Goal: Information Seeking & Learning: Learn about a topic

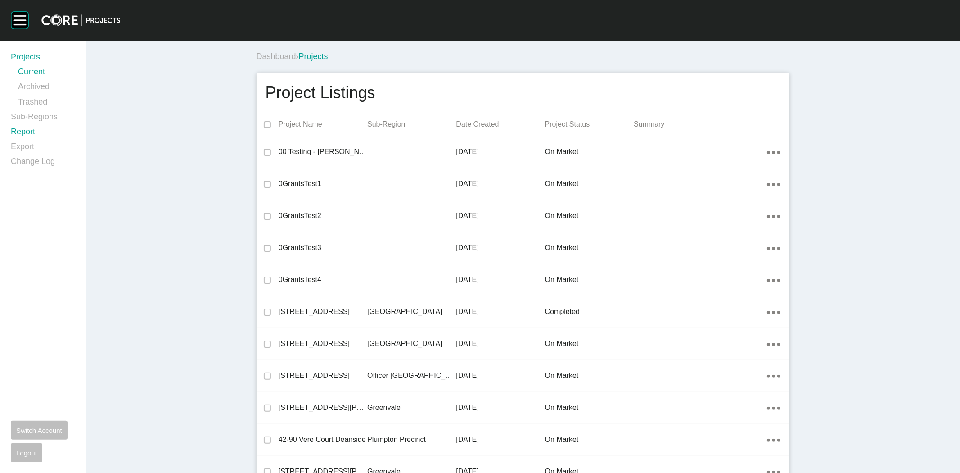
click at [29, 132] on link "Report" at bounding box center [43, 133] width 64 height 15
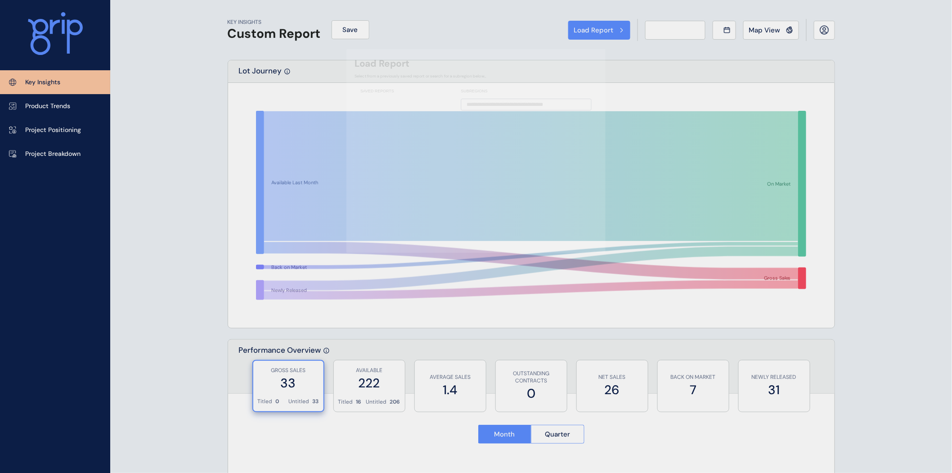
click at [30, 131] on div "Load Report Select from a previously saved report or search for a subregion bel…" at bounding box center [476, 236] width 952 height 473
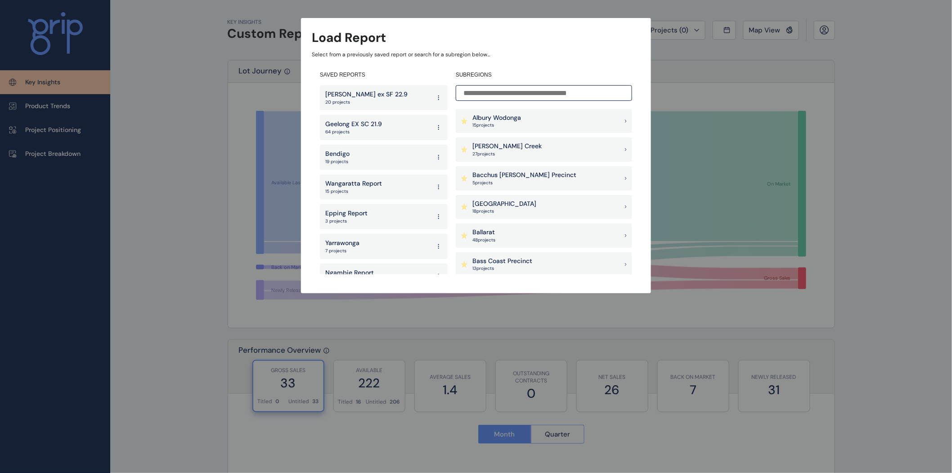
click at [497, 150] on p "[PERSON_NAME] Creek" at bounding box center [507, 146] width 69 height 9
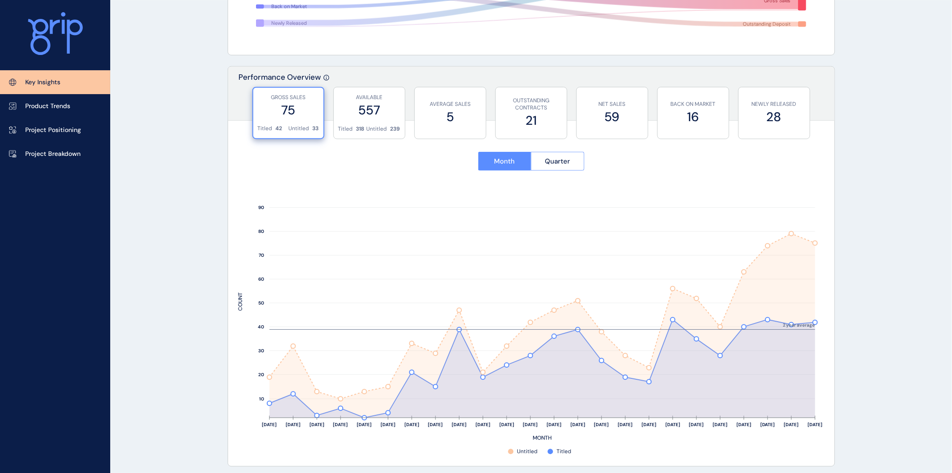
scroll to position [275, 0]
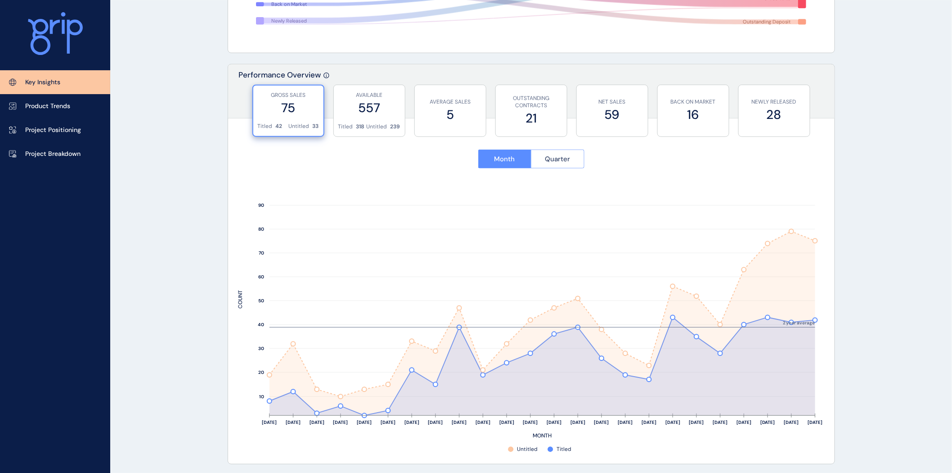
click at [557, 161] on span "Quarter" at bounding box center [557, 158] width 25 height 9
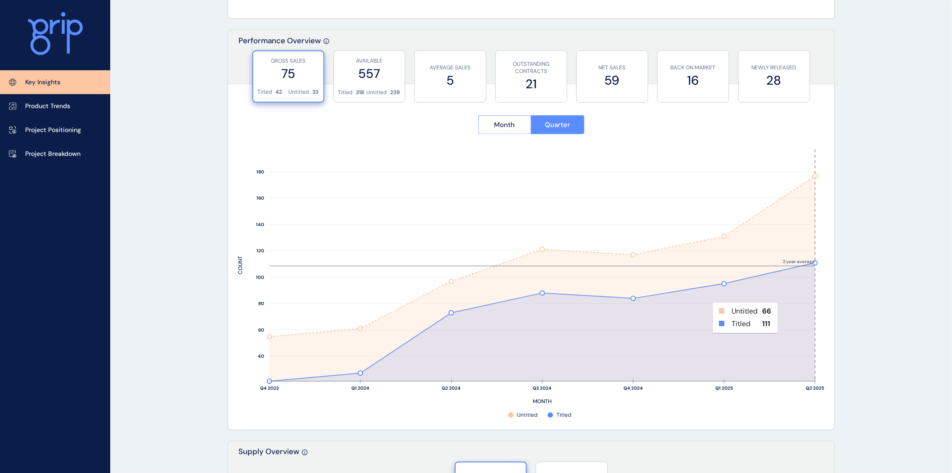
scroll to position [329, 0]
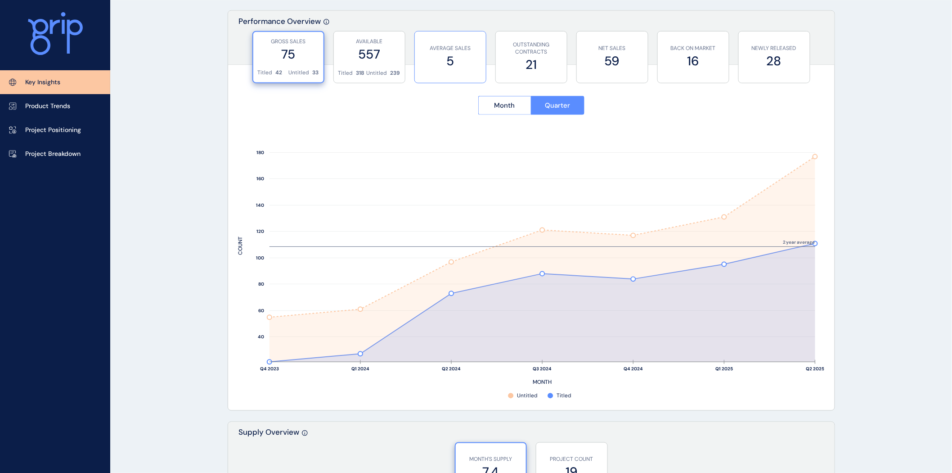
click at [465, 47] on p "AVERAGE SALES" at bounding box center [450, 49] width 62 height 8
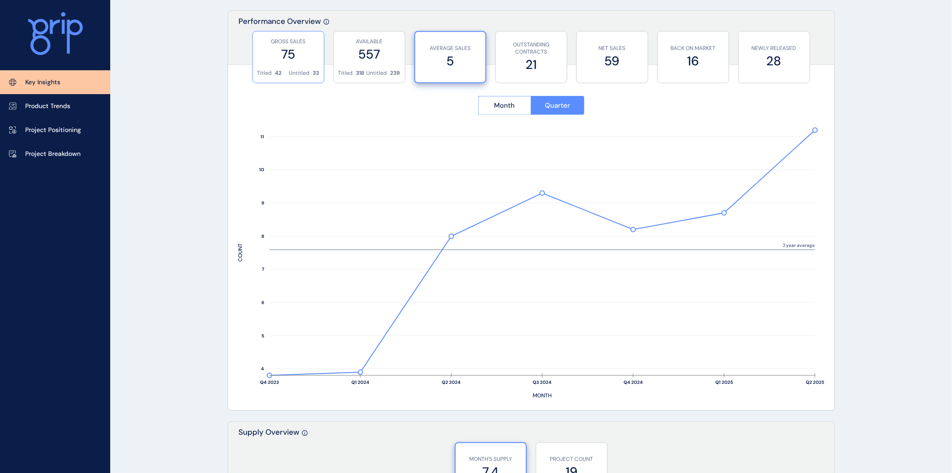
click at [282, 66] on div "GROSS SALES 75" at bounding box center [288, 51] width 62 height 38
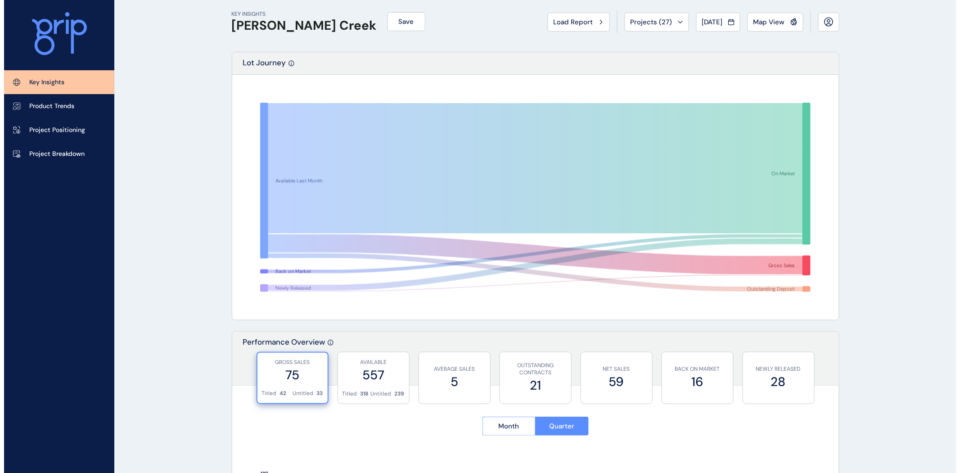
scroll to position [0, 0]
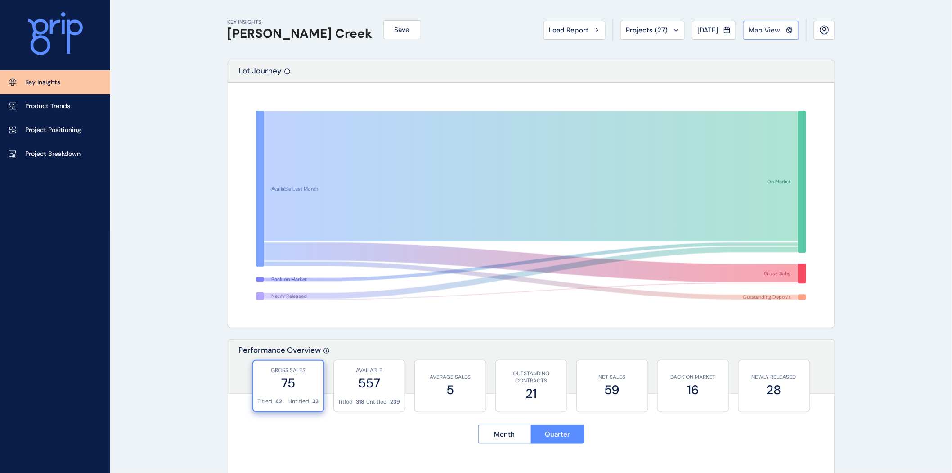
click at [783, 35] on button "Map View" at bounding box center [771, 30] width 56 height 19
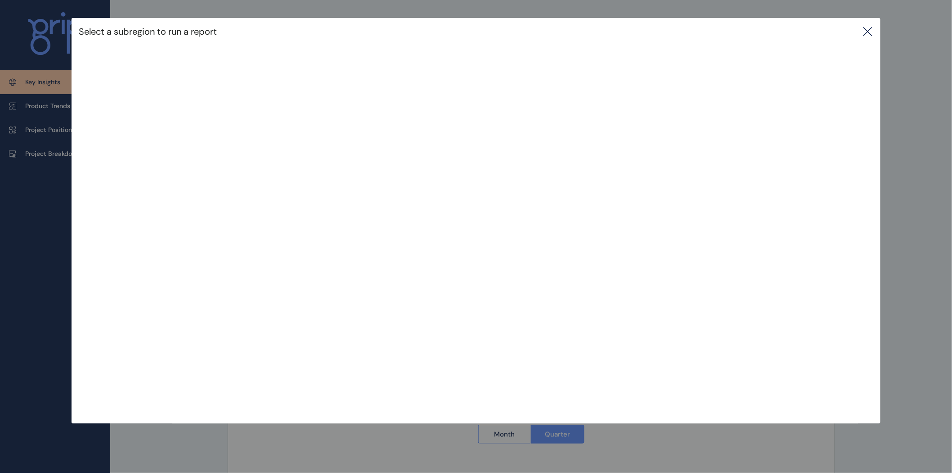
click at [872, 33] on icon at bounding box center [868, 31] width 11 height 11
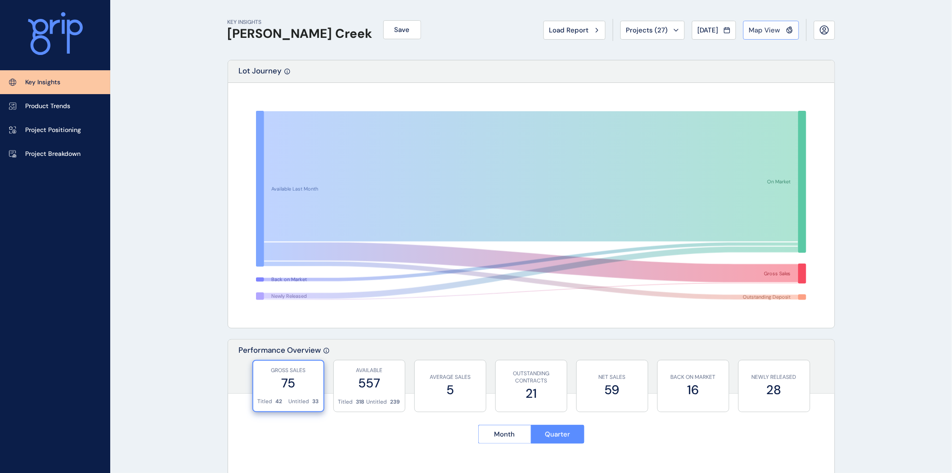
click at [769, 24] on button "Map View" at bounding box center [771, 30] width 56 height 19
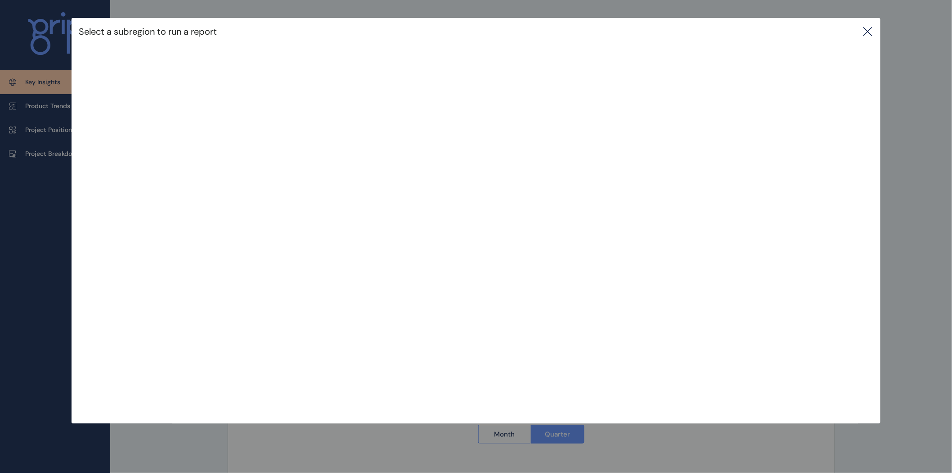
click at [871, 31] on icon at bounding box center [868, 31] width 8 height 8
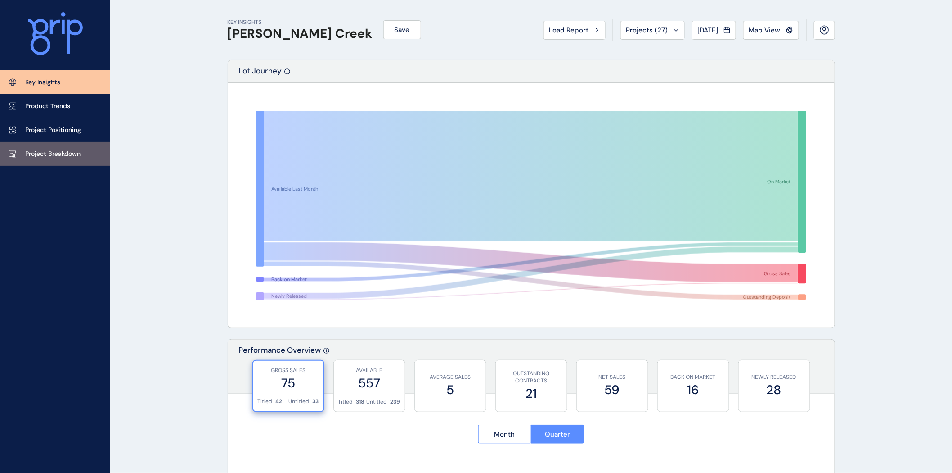
click at [55, 149] on link "Project Breakdown" at bounding box center [55, 154] width 110 height 24
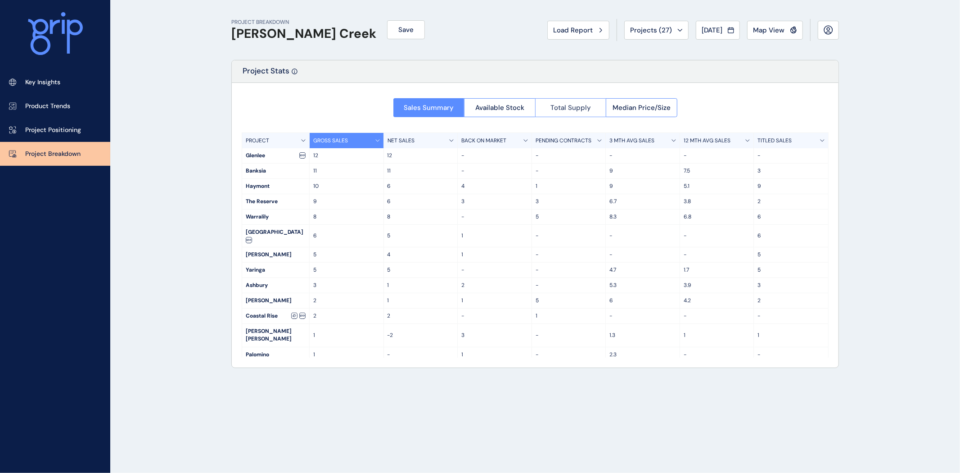
click at [594, 109] on button "Total Supply" at bounding box center [570, 107] width 71 height 19
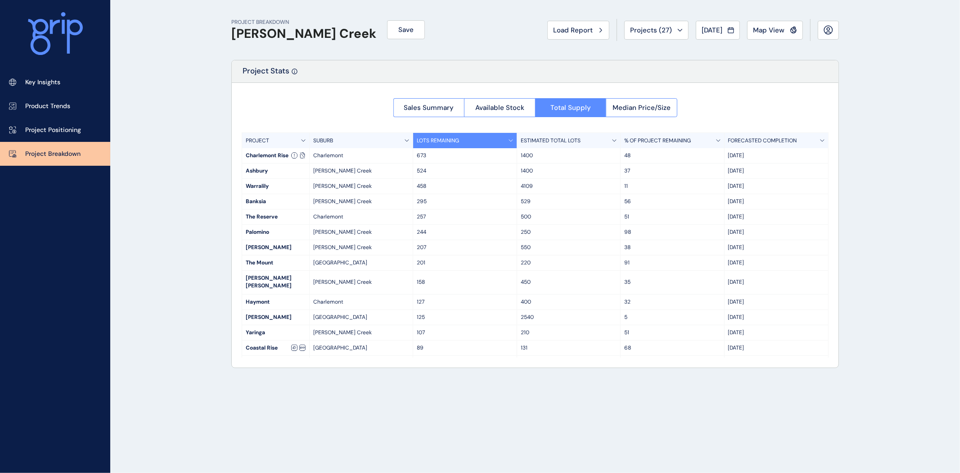
click at [569, 142] on p "ESTIMATED TOTAL LOTS" at bounding box center [551, 141] width 60 height 8
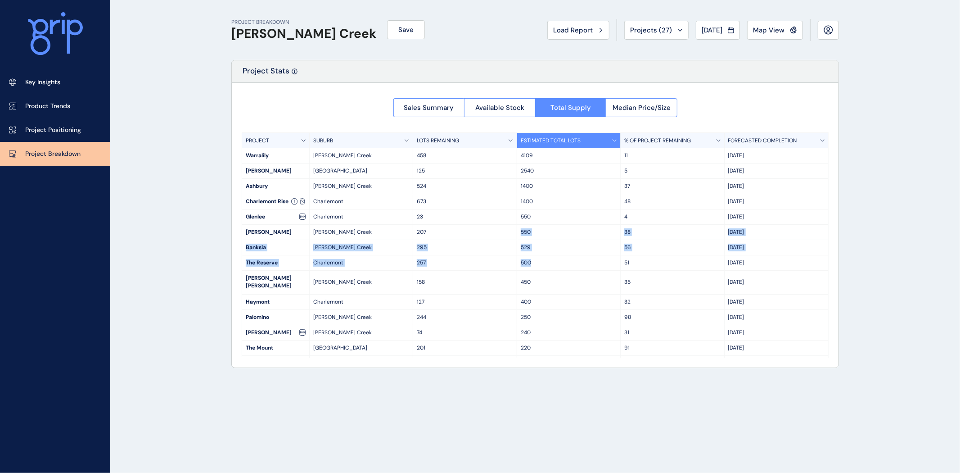
drag, startPoint x: 528, startPoint y: 263, endPoint x: 521, endPoint y: 230, distance: 33.7
click at [520, 235] on div "PROJECT SUBURB LOTS REMAINING ESTIMATED TOTAL LOTS % OF PROJECT REMAINING FOREC…" at bounding box center [535, 244] width 587 height 225
click at [527, 260] on p "500" at bounding box center [569, 263] width 96 height 8
click at [707, 26] on span "[DATE]" at bounding box center [712, 30] width 21 height 9
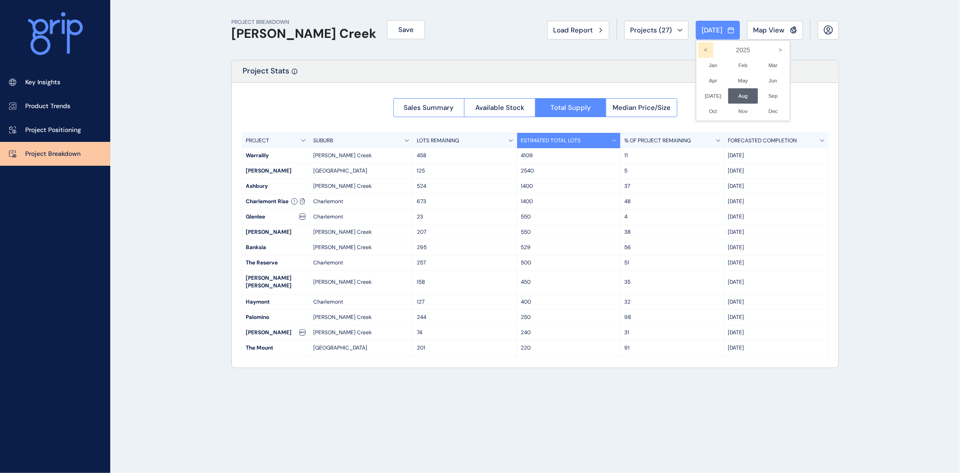
click at [698, 52] on icon "<" at bounding box center [705, 49] width 15 height 15
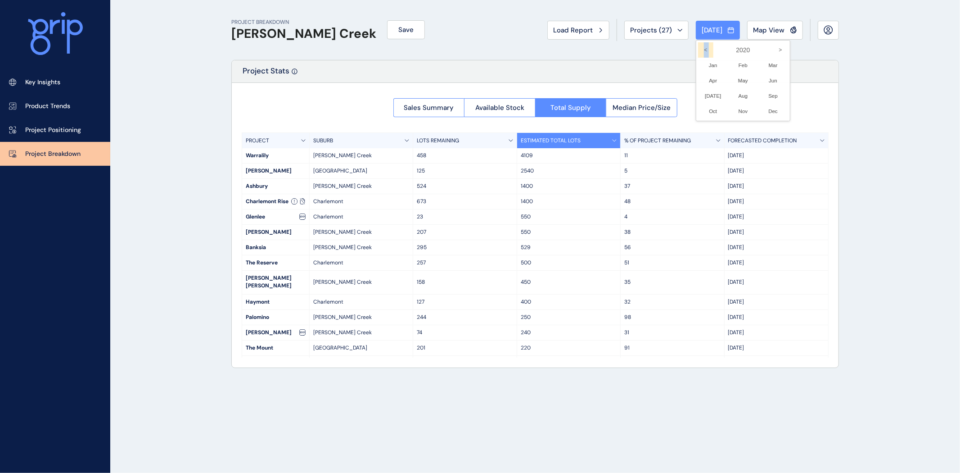
click at [698, 52] on icon "<" at bounding box center [705, 49] width 15 height 15
click at [705, 64] on li "Jan No report is available for this period. New months are usually published 5 …" at bounding box center [713, 65] width 30 height 15
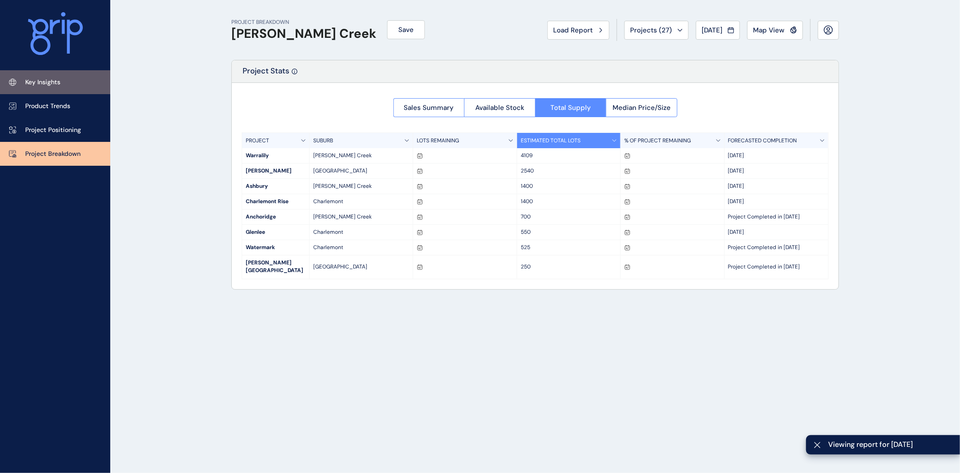
click at [51, 75] on link "Key Insights" at bounding box center [55, 82] width 110 height 24
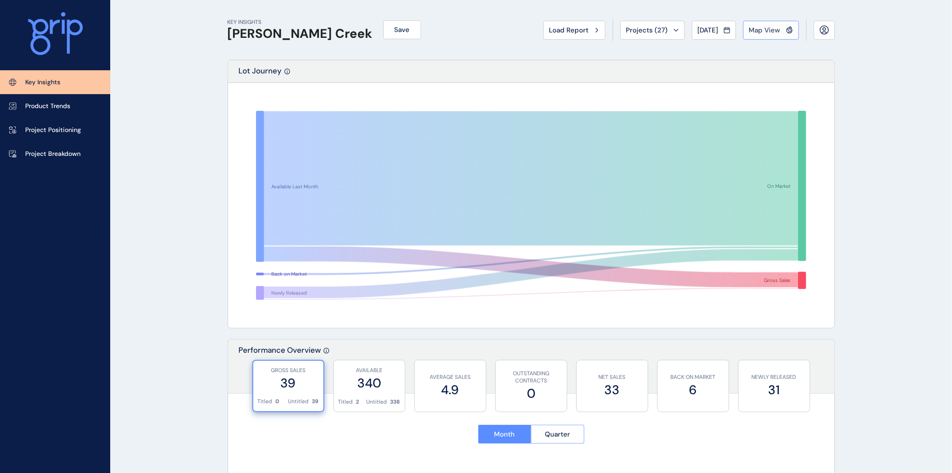
click at [763, 34] on span "Map View" at bounding box center [765, 30] width 32 height 9
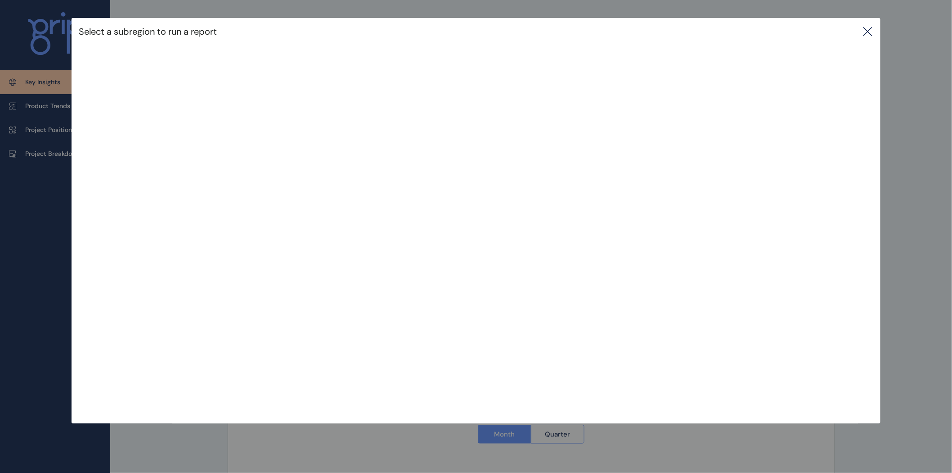
click at [872, 32] on icon at bounding box center [868, 31] width 8 height 8
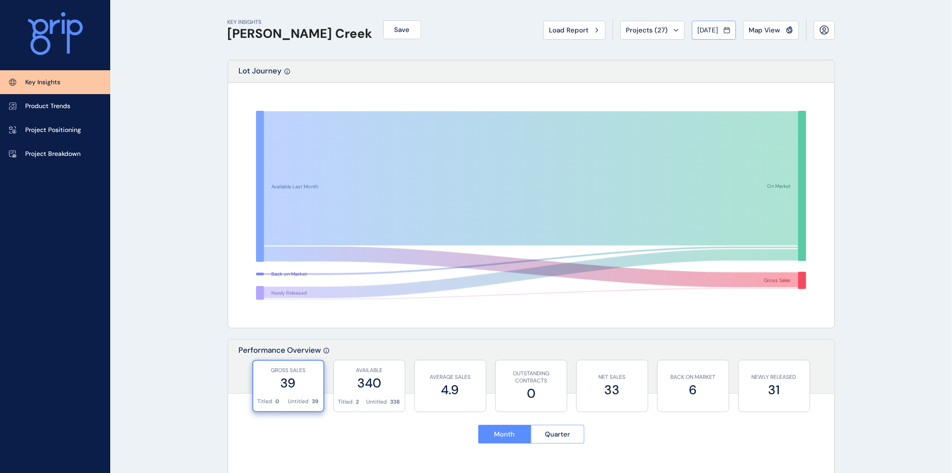
click at [716, 26] on span "Jan 2019" at bounding box center [708, 30] width 21 height 9
click at [772, 50] on icon ">" at bounding box center [776, 49] width 15 height 15
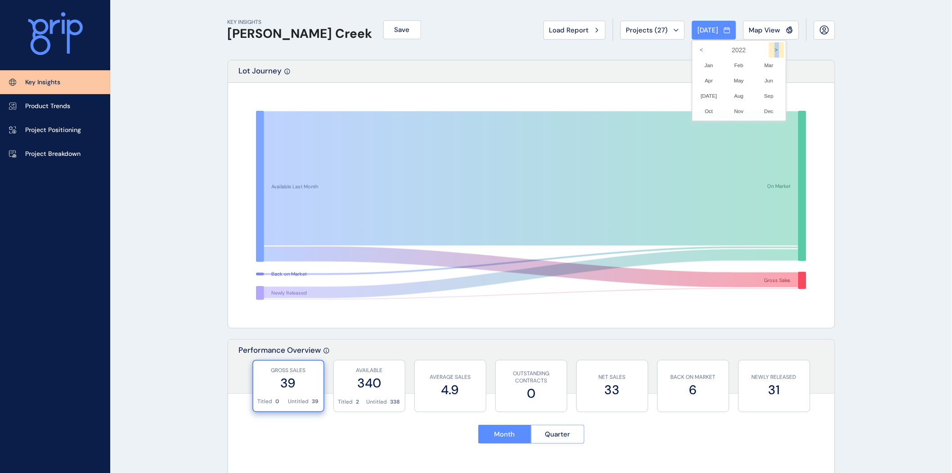
click at [772, 50] on icon ">" at bounding box center [776, 49] width 15 height 15
click at [740, 97] on li "Aug No report is available for this period. New months are usually published 5 …" at bounding box center [739, 95] width 30 height 15
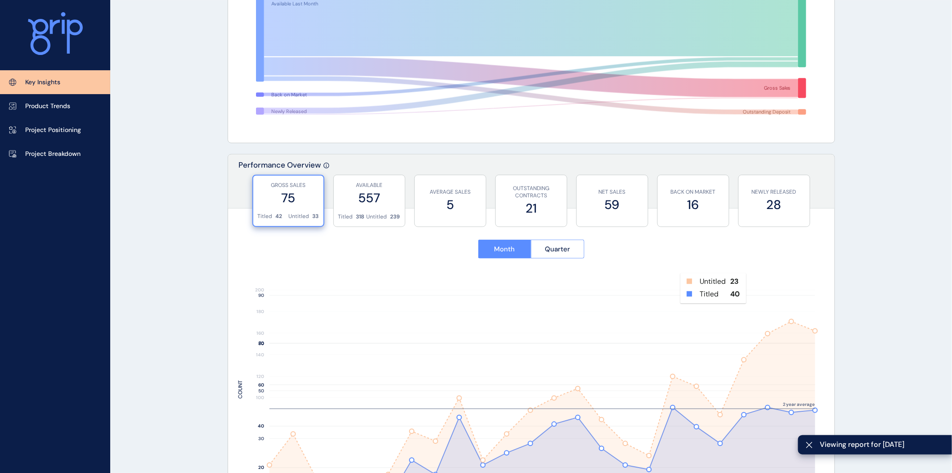
scroll to position [236, 0]
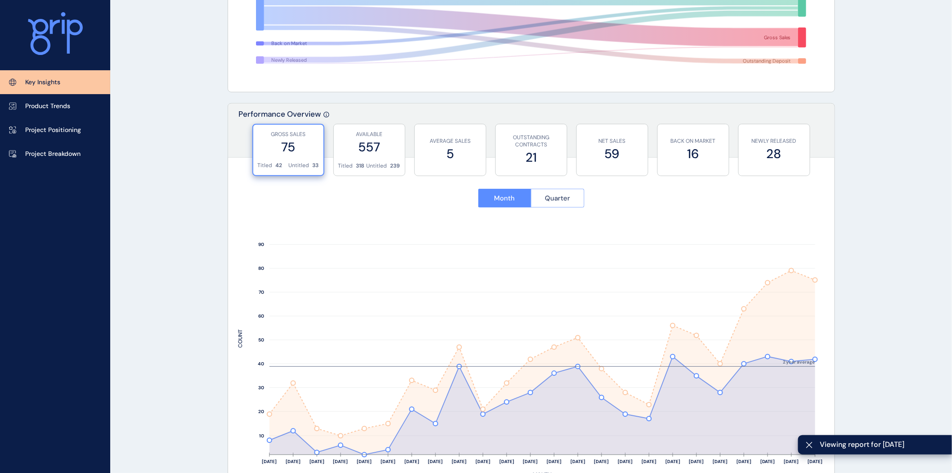
click at [580, 202] on button "Quarter" at bounding box center [558, 198] width 54 height 19
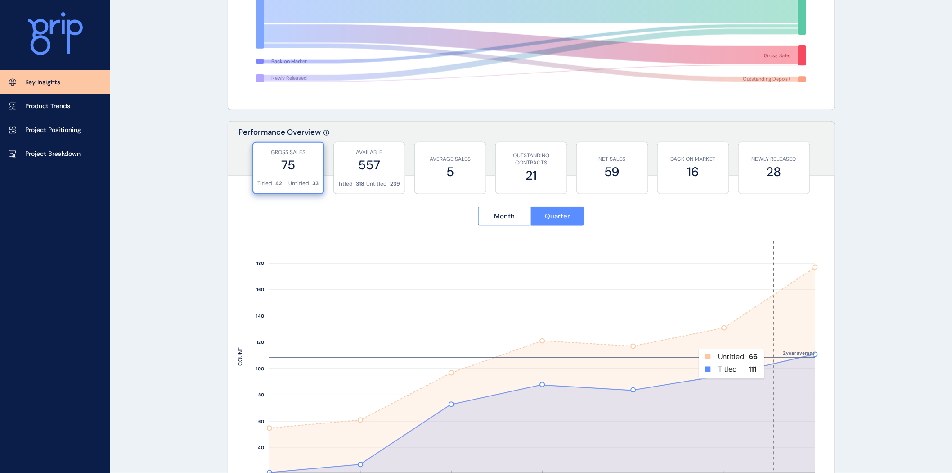
scroll to position [218, 0]
click at [30, 150] on p "Project Breakdown" at bounding box center [52, 153] width 55 height 9
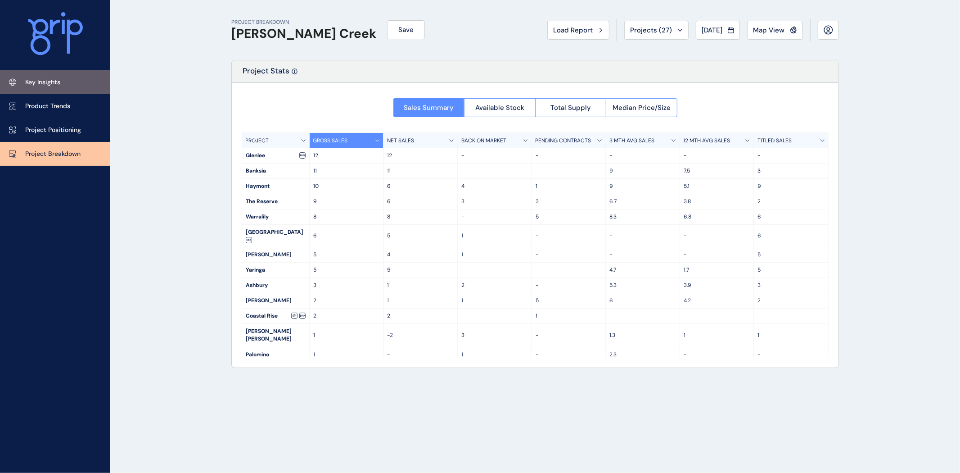
click at [40, 86] on p "Key Insights" at bounding box center [42, 82] width 35 height 9
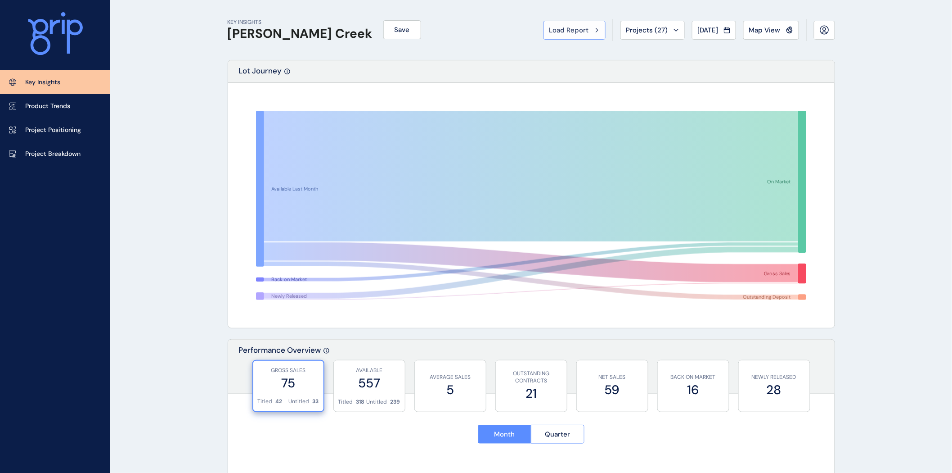
click at [572, 28] on span "Load Report" at bounding box center [569, 30] width 40 height 9
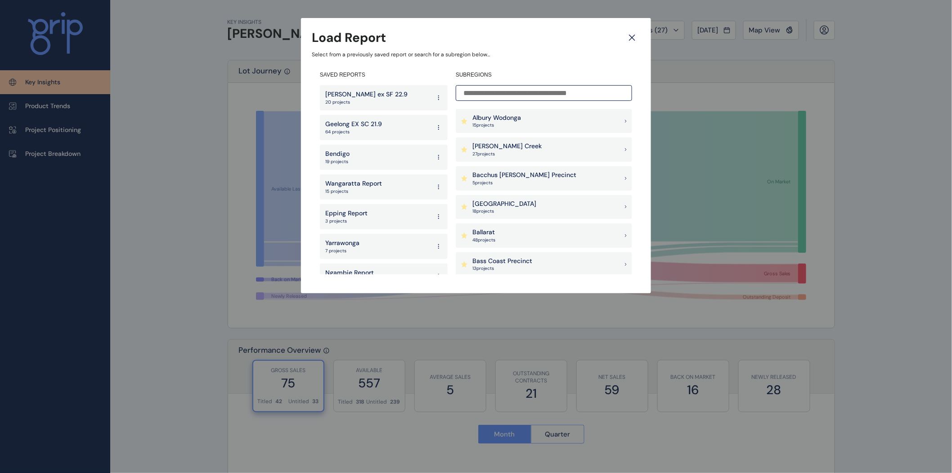
click at [505, 87] on input at bounding box center [544, 93] width 176 height 16
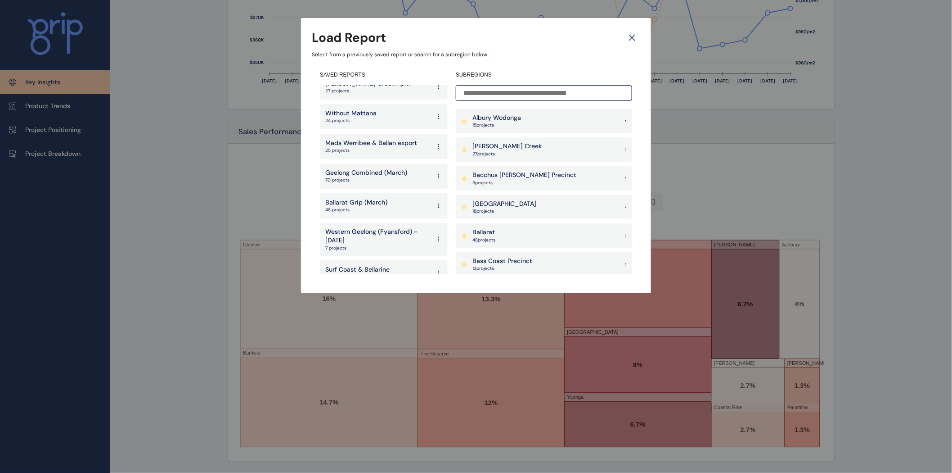
scroll to position [1913, 0]
click at [365, 169] on p "Geelong Combined (March)" at bounding box center [366, 173] width 82 height 9
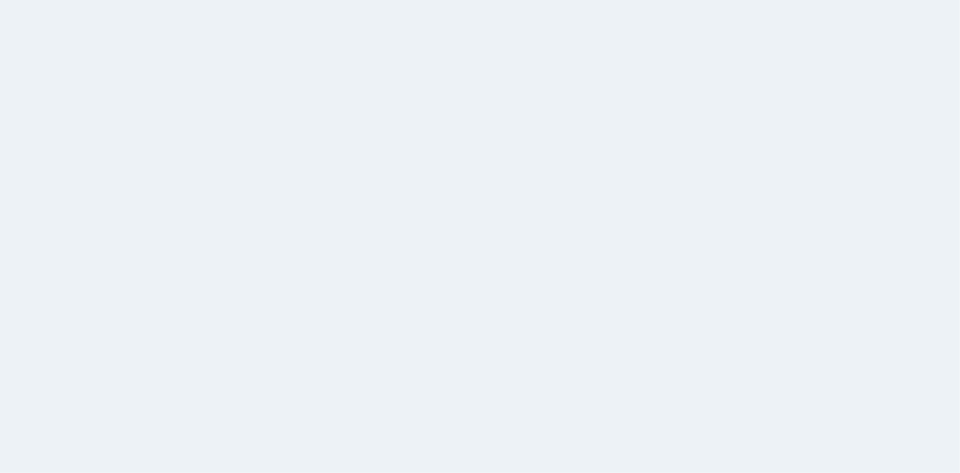
click at [227, 156] on html at bounding box center [480, 236] width 960 height 473
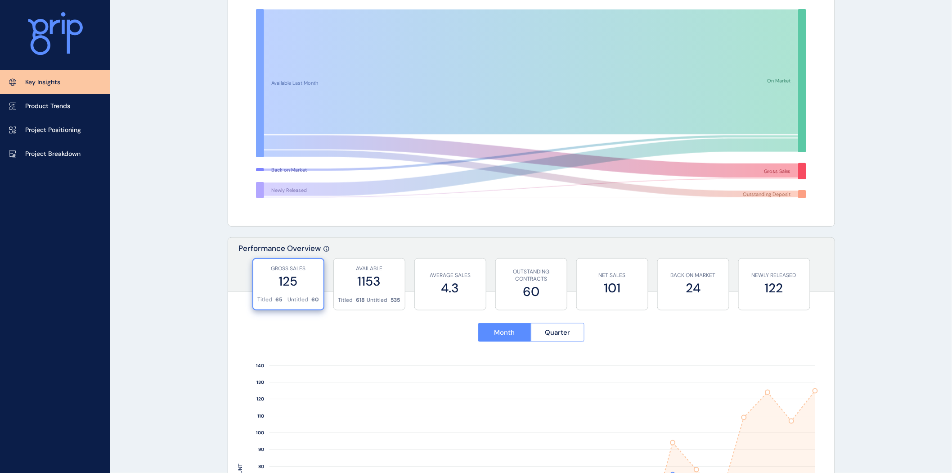
scroll to position [101, 0]
click at [552, 330] on span "Quarter" at bounding box center [557, 332] width 25 height 9
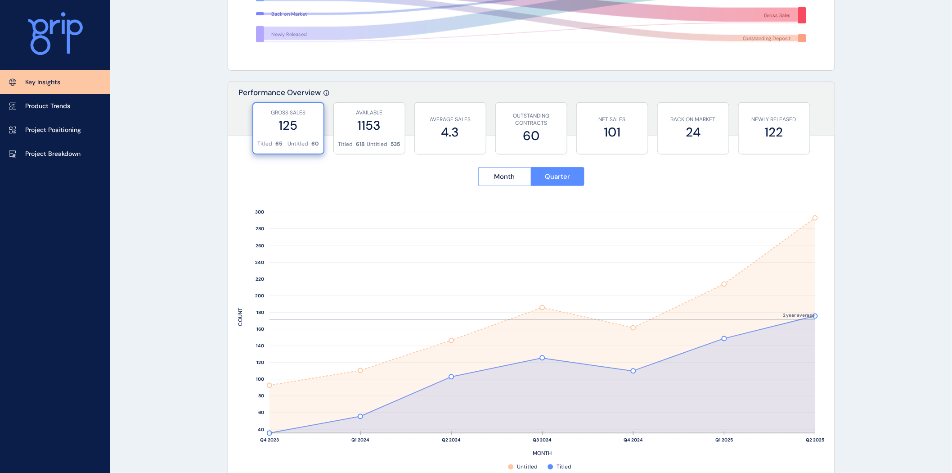
scroll to position [286, 0]
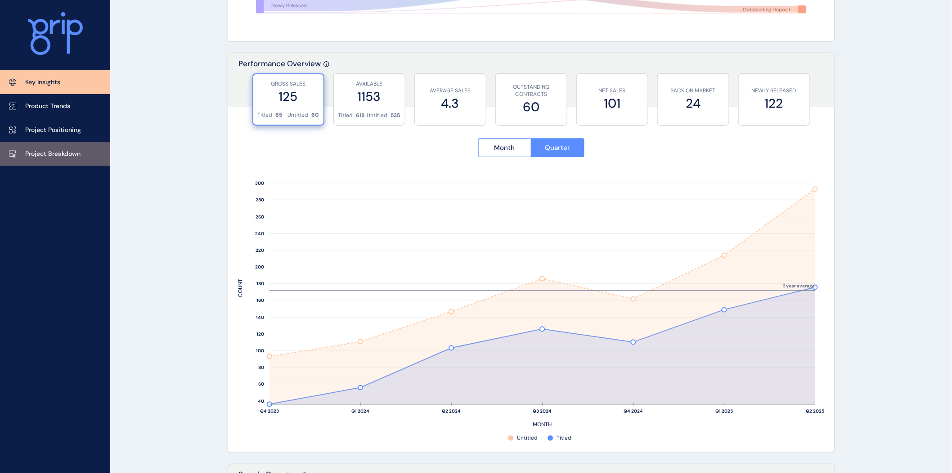
click at [51, 161] on link "Project Breakdown" at bounding box center [55, 154] width 110 height 24
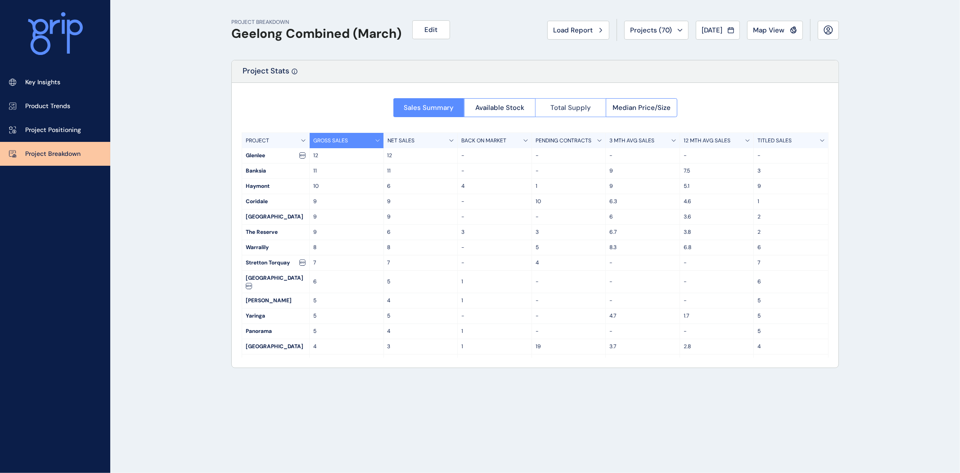
click at [579, 108] on span "Total Supply" at bounding box center [570, 107] width 41 height 9
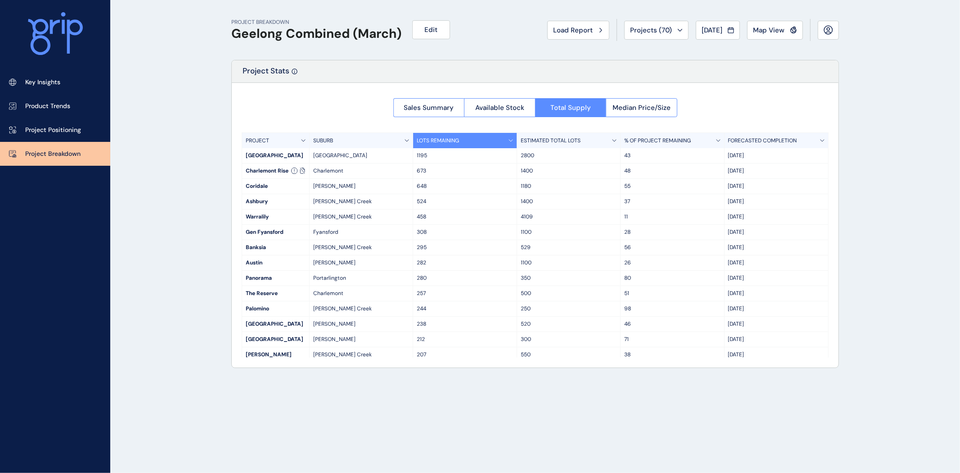
click at [551, 141] on p "ESTIMATED TOTAL LOTS" at bounding box center [551, 141] width 60 height 8
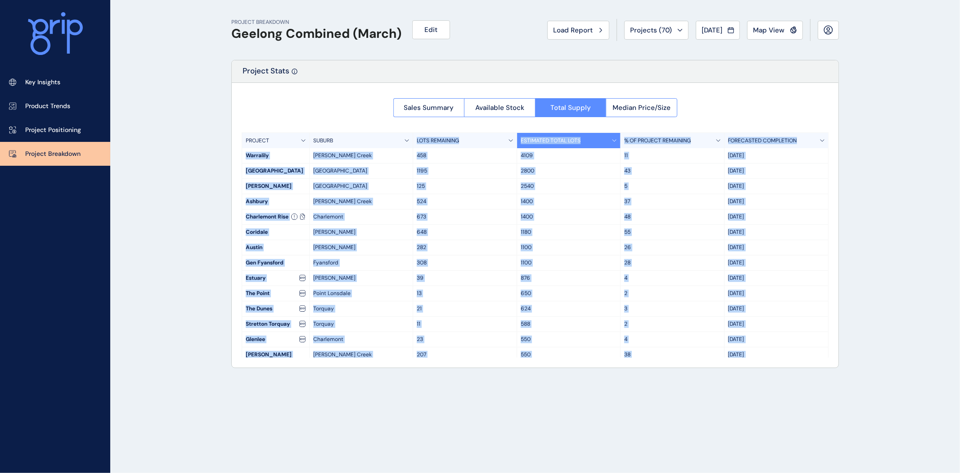
drag, startPoint x: 529, startPoint y: 274, endPoint x: 381, endPoint y: 131, distance: 205.6
click at [381, 131] on div "Sales Summary Available Stock Total Supply Median Price/Size PROJECT SUBURB LOT…" at bounding box center [535, 225] width 607 height 284
click at [893, 290] on div "PROJECT BREAKDOWN Geelong Combined (March) Edit Load Report Projects ( 70 ) [DA…" at bounding box center [480, 236] width 960 height 473
drag, startPoint x: 529, startPoint y: 235, endPoint x: 291, endPoint y: 130, distance: 260.5
click at [291, 130] on div "Sales Summary Available Stock Total Supply Median Price/Size PROJECT SUBURB LOT…" at bounding box center [535, 225] width 607 height 284
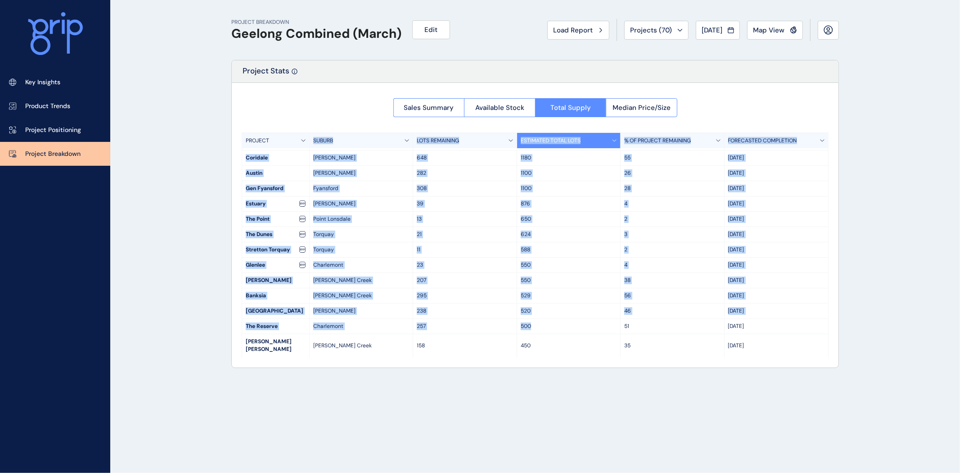
scroll to position [90, 0]
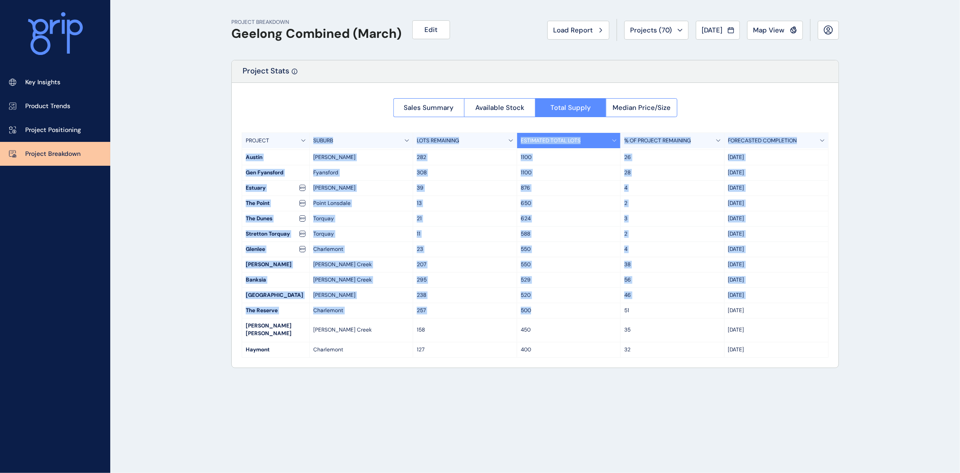
click at [801, 296] on p "[DATE]" at bounding box center [776, 295] width 96 height 8
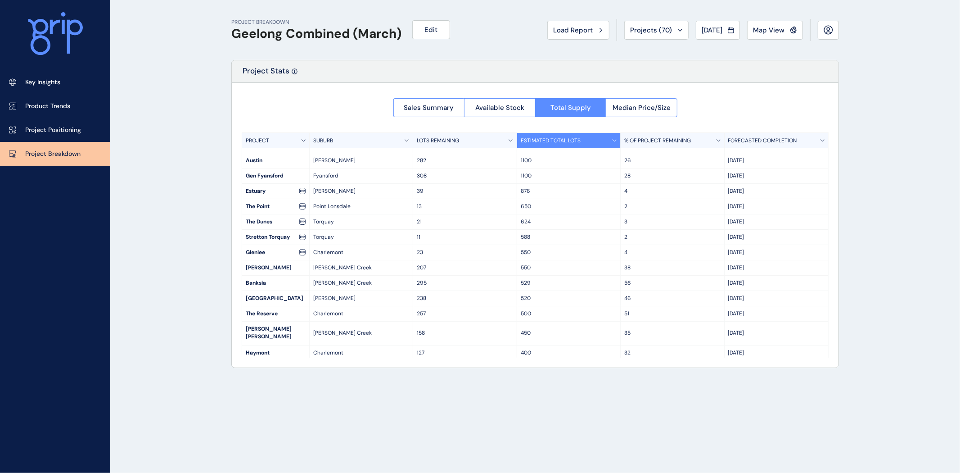
scroll to position [82, 0]
